Goal: Unclear

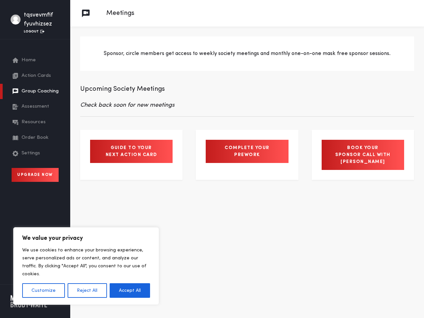
click at [43, 290] on button "Customize" at bounding box center [43, 290] width 43 height 15
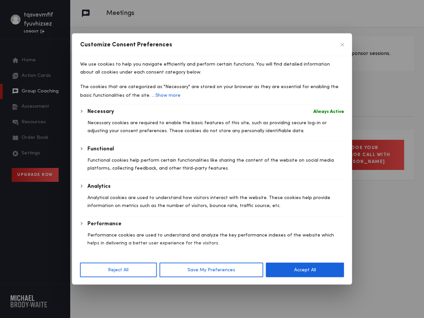
click at [87, 290] on div at bounding box center [212, 159] width 424 height 318
click at [130, 76] on p "We use cookies to help you navigate efficiently and perform certain functions. …" at bounding box center [212, 68] width 264 height 16
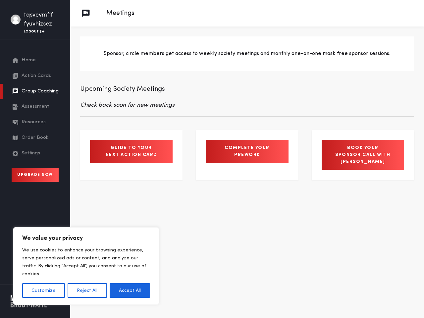
click at [43, 290] on button "Customize" at bounding box center [43, 290] width 43 height 15
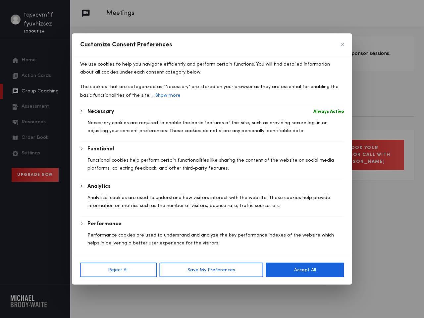
click at [87, 290] on div at bounding box center [212, 159] width 424 height 318
click at [130, 255] on div "We use cookies to help you navigate efficiently and perform certain functions. …" at bounding box center [212, 155] width 280 height 199
